Goal: Find specific page/section: Find specific page/section

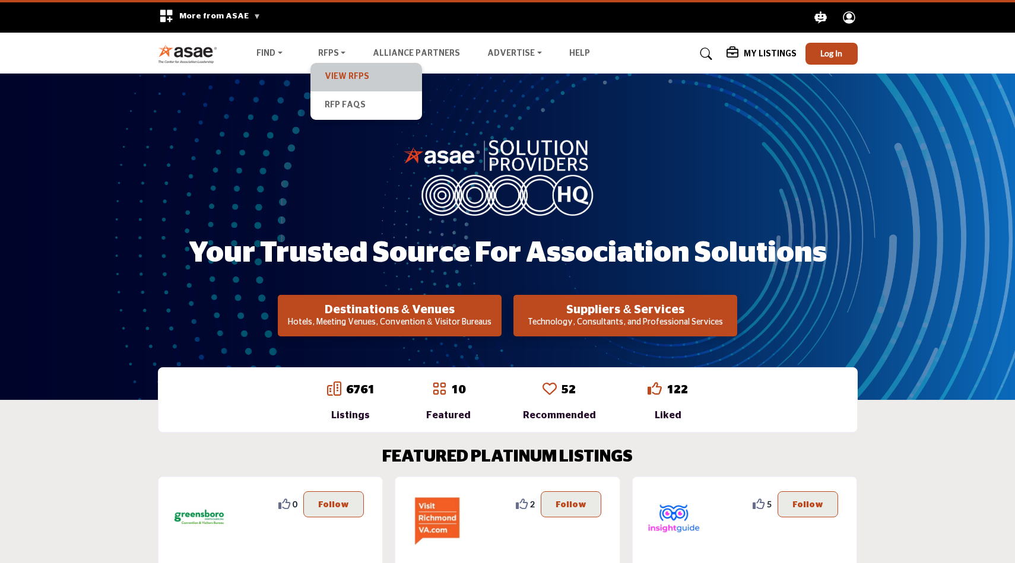
click at [334, 77] on link "View RFPs" at bounding box center [366, 77] width 100 height 17
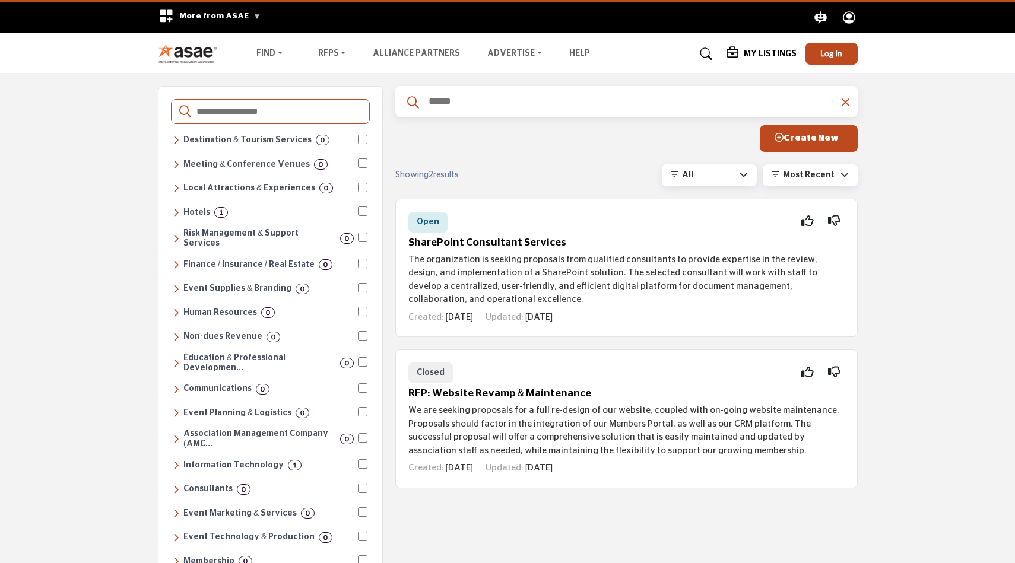
click at [178, 211] on icon at bounding box center [176, 212] width 7 height 11
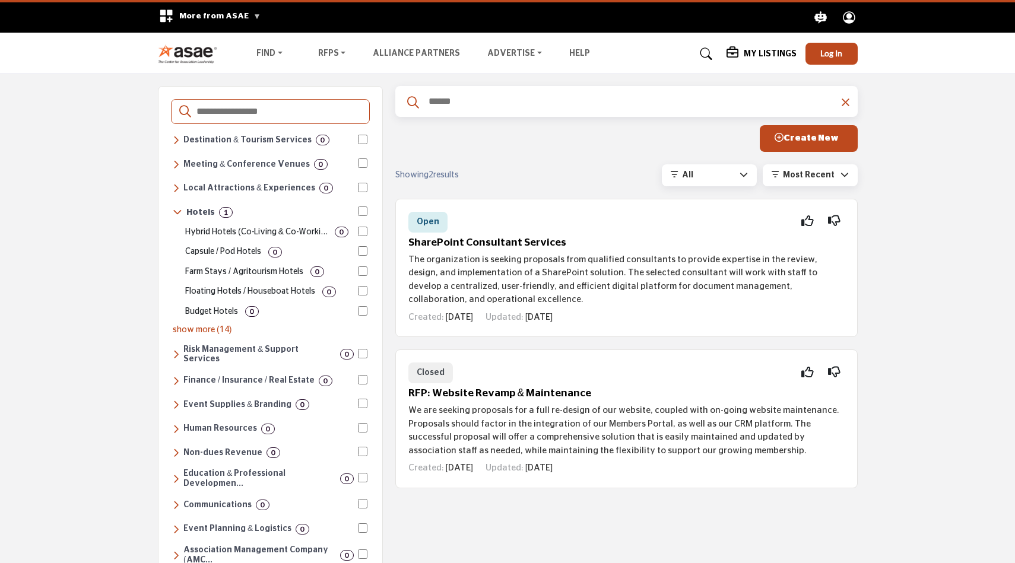
click at [178, 211] on icon at bounding box center [178, 212] width 10 height 11
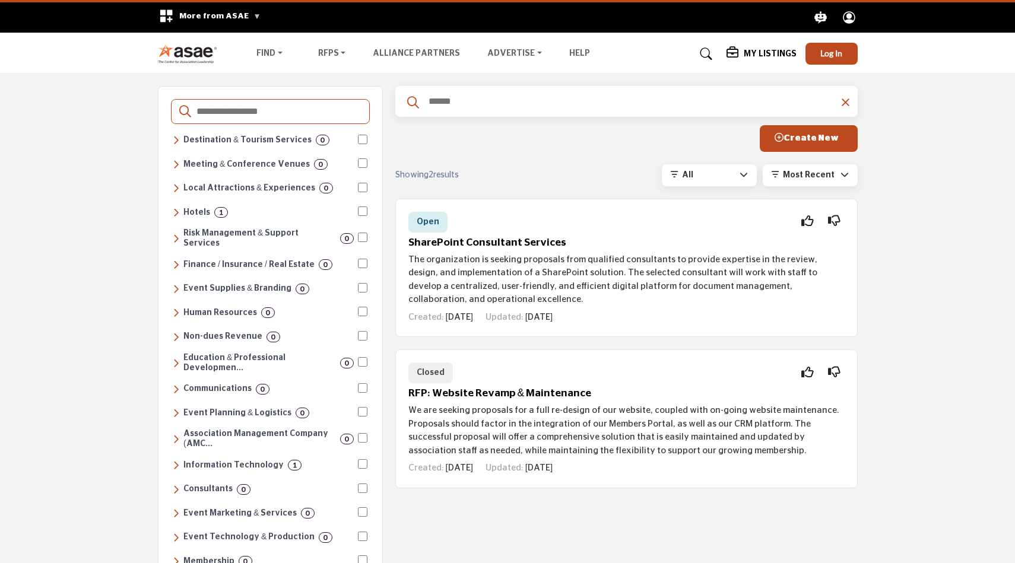
click at [74, 135] on div "Destinations & Venues Destination & Tourism Services 0 Convention & Visitors Bu…" at bounding box center [507, 467] width 1015 height 786
